Goal: Information Seeking & Learning: Learn about a topic

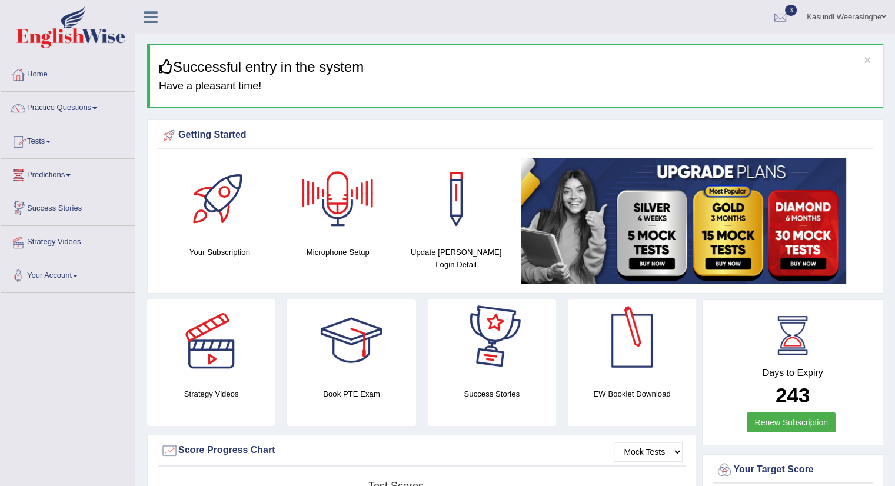
click at [68, 97] on link "Practice Questions" at bounding box center [68, 106] width 134 height 29
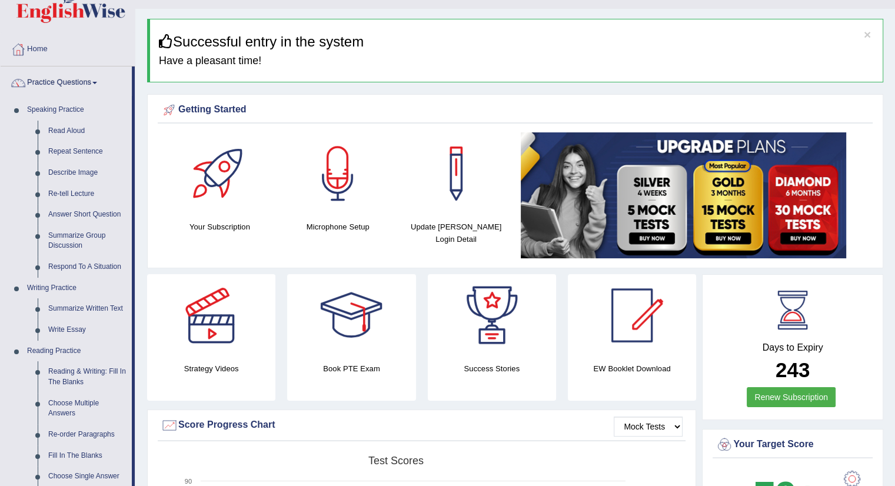
scroll to position [34, 0]
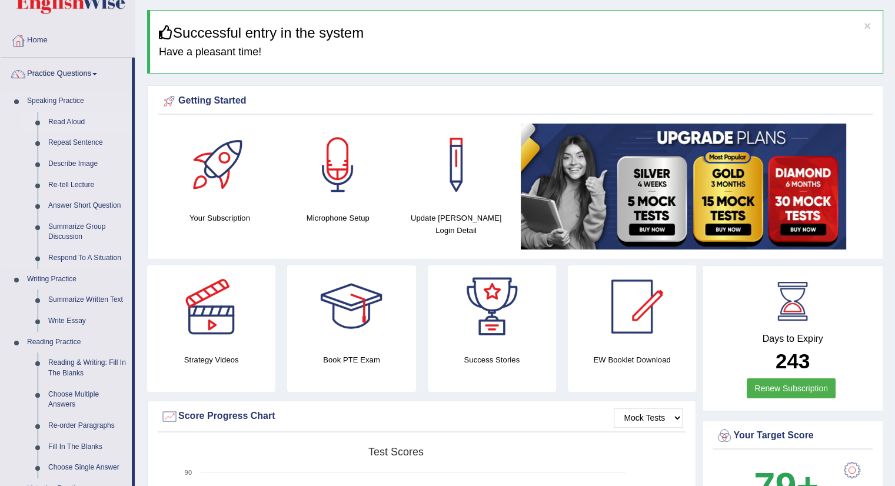
click at [52, 118] on link "Read Aloud" at bounding box center [87, 122] width 89 height 21
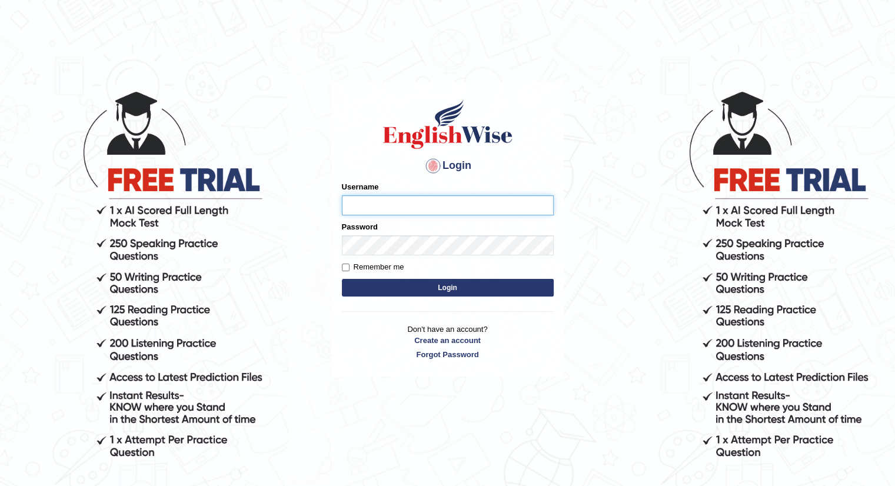
click at [395, 208] on input "Username" at bounding box center [448, 205] width 212 height 20
type input "kasundi"
click at [342, 279] on button "Login" at bounding box center [448, 288] width 212 height 18
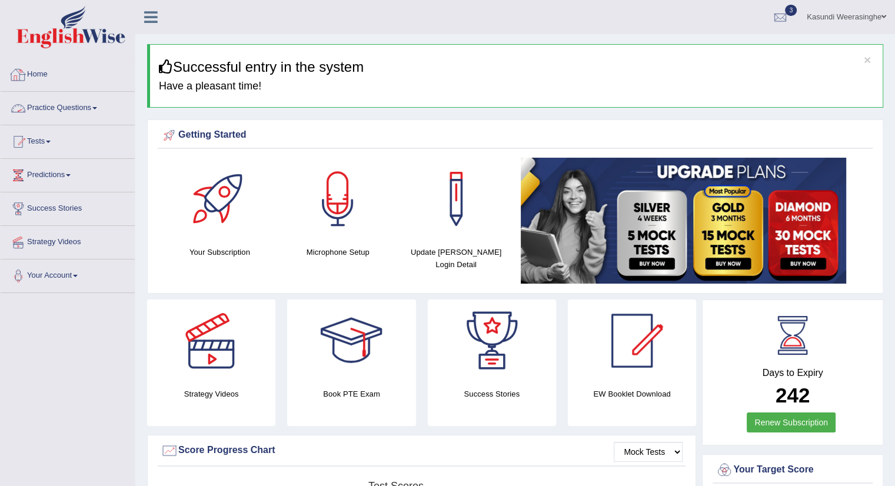
click at [92, 112] on link "Practice Questions" at bounding box center [68, 106] width 134 height 29
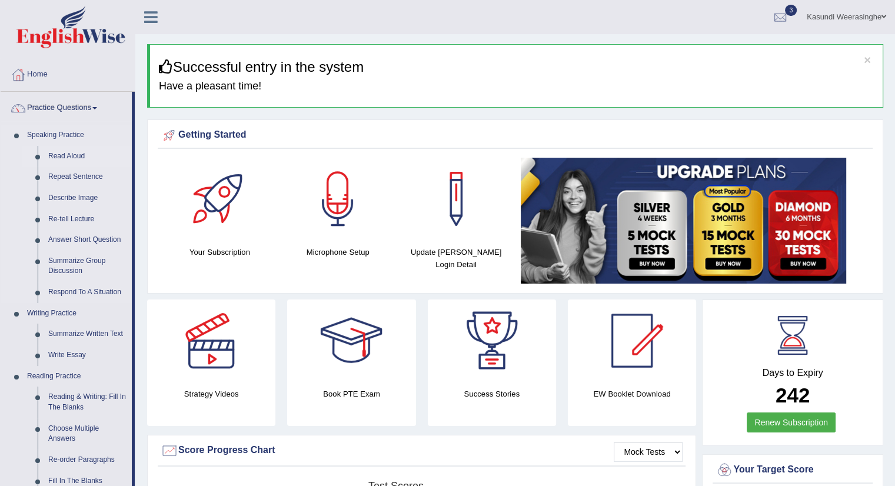
click at [68, 155] on link "Read Aloud" at bounding box center [87, 156] width 89 height 21
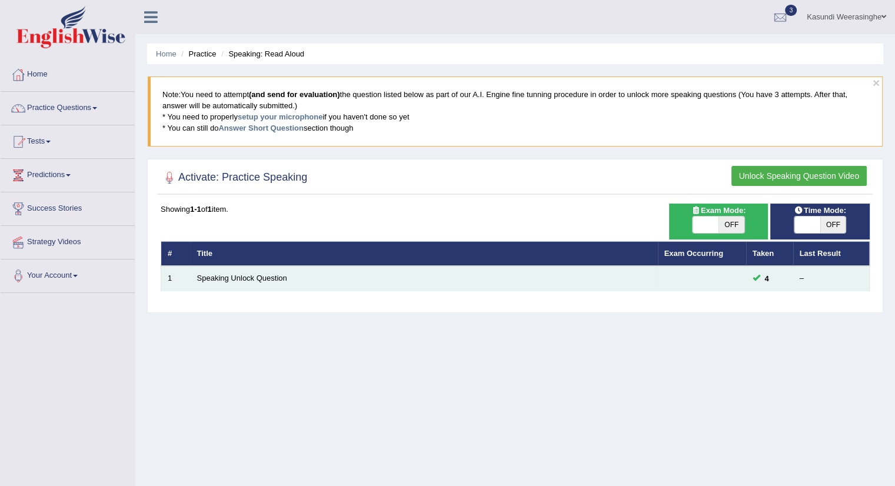
click at [689, 282] on td at bounding box center [702, 278] width 88 height 25
click at [716, 284] on td at bounding box center [702, 278] width 88 height 25
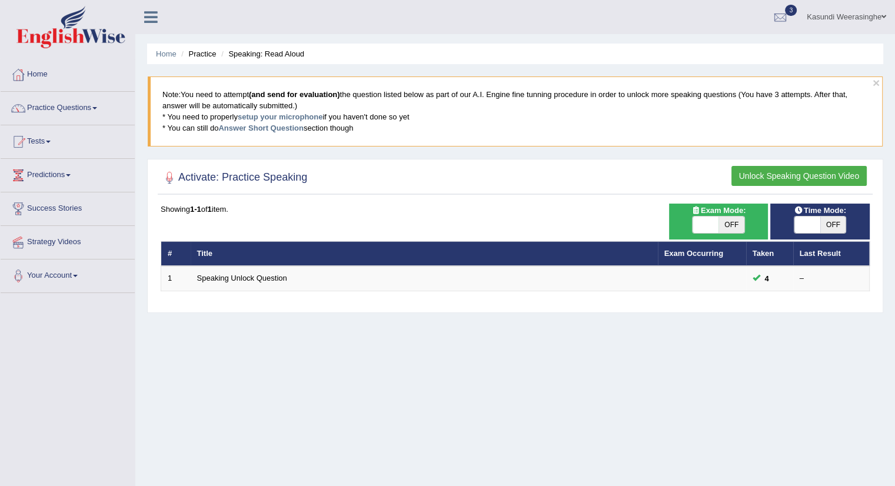
click at [97, 108] on span at bounding box center [94, 108] width 5 height 2
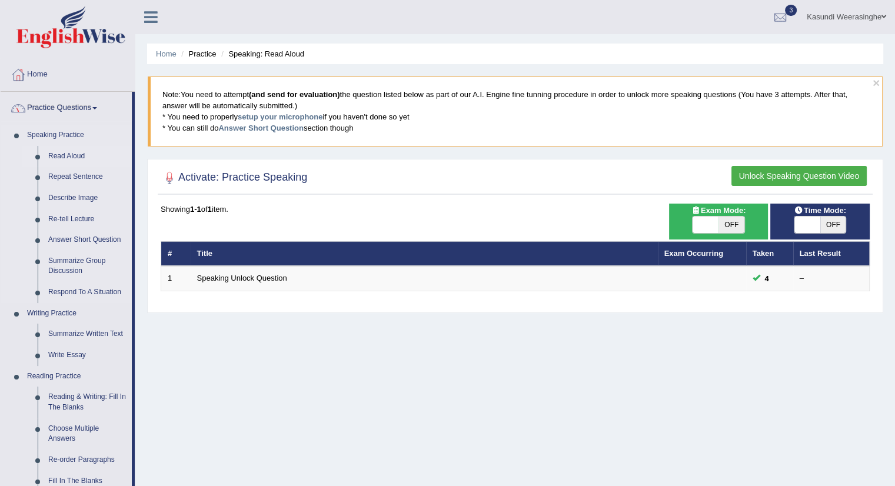
click at [66, 155] on link "Read Aloud" at bounding box center [87, 156] width 89 height 21
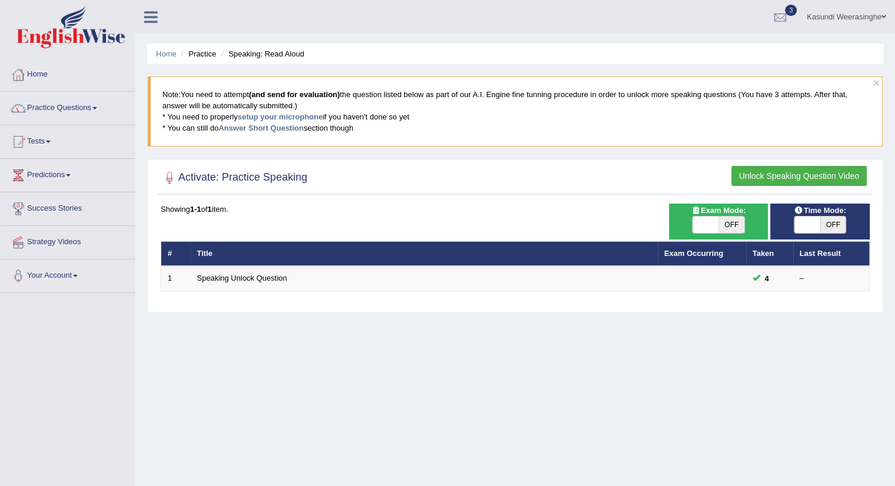
click at [728, 276] on td at bounding box center [702, 278] width 88 height 25
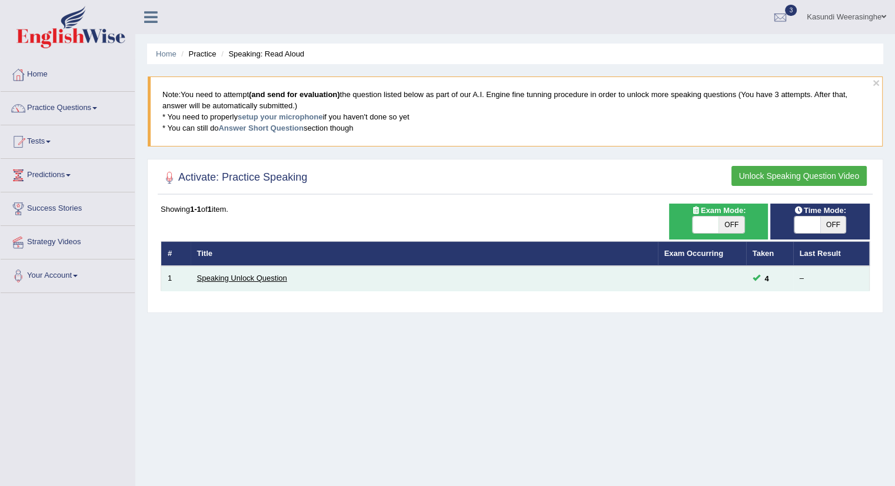
click at [271, 280] on link "Speaking Unlock Question" at bounding box center [242, 278] width 90 height 9
click at [289, 286] on td "Speaking Unlock Question" at bounding box center [424, 278] width 467 height 25
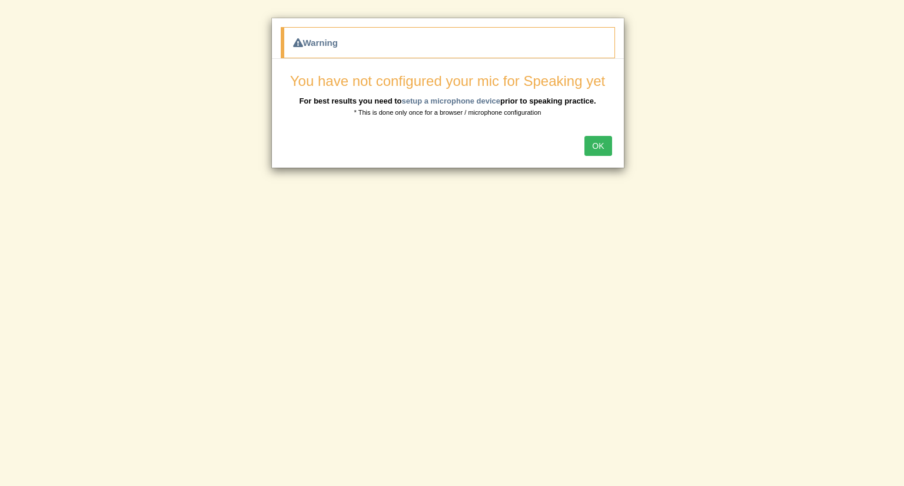
click at [598, 145] on button "OK" at bounding box center [597, 146] width 27 height 20
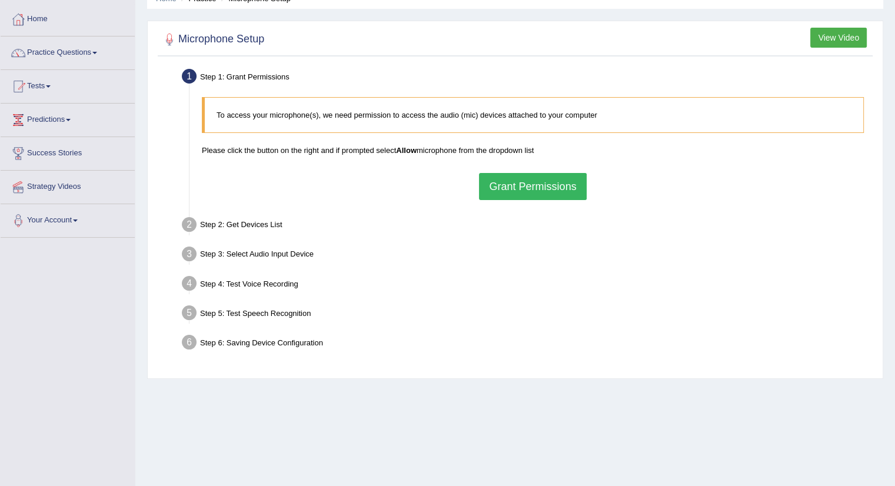
scroll to position [55, 0]
click at [82, 64] on link "Practice Questions" at bounding box center [68, 51] width 134 height 29
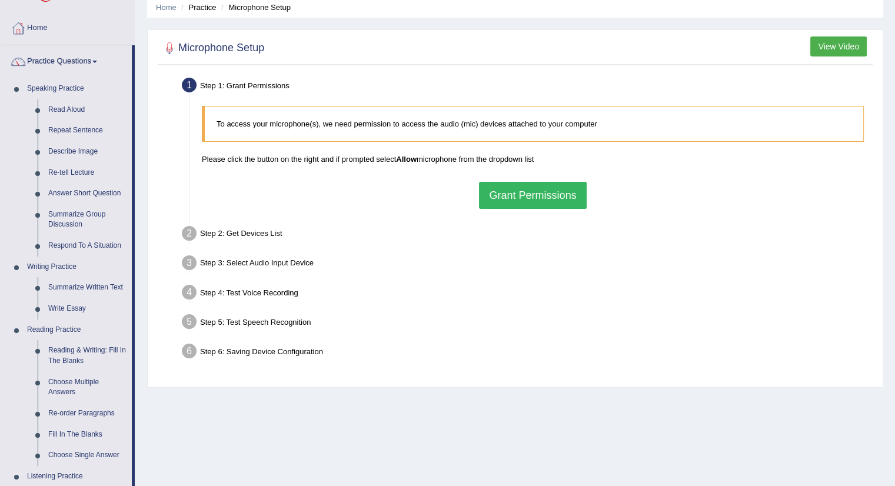
scroll to position [45, 0]
